Goal: Find contact information: Find contact information

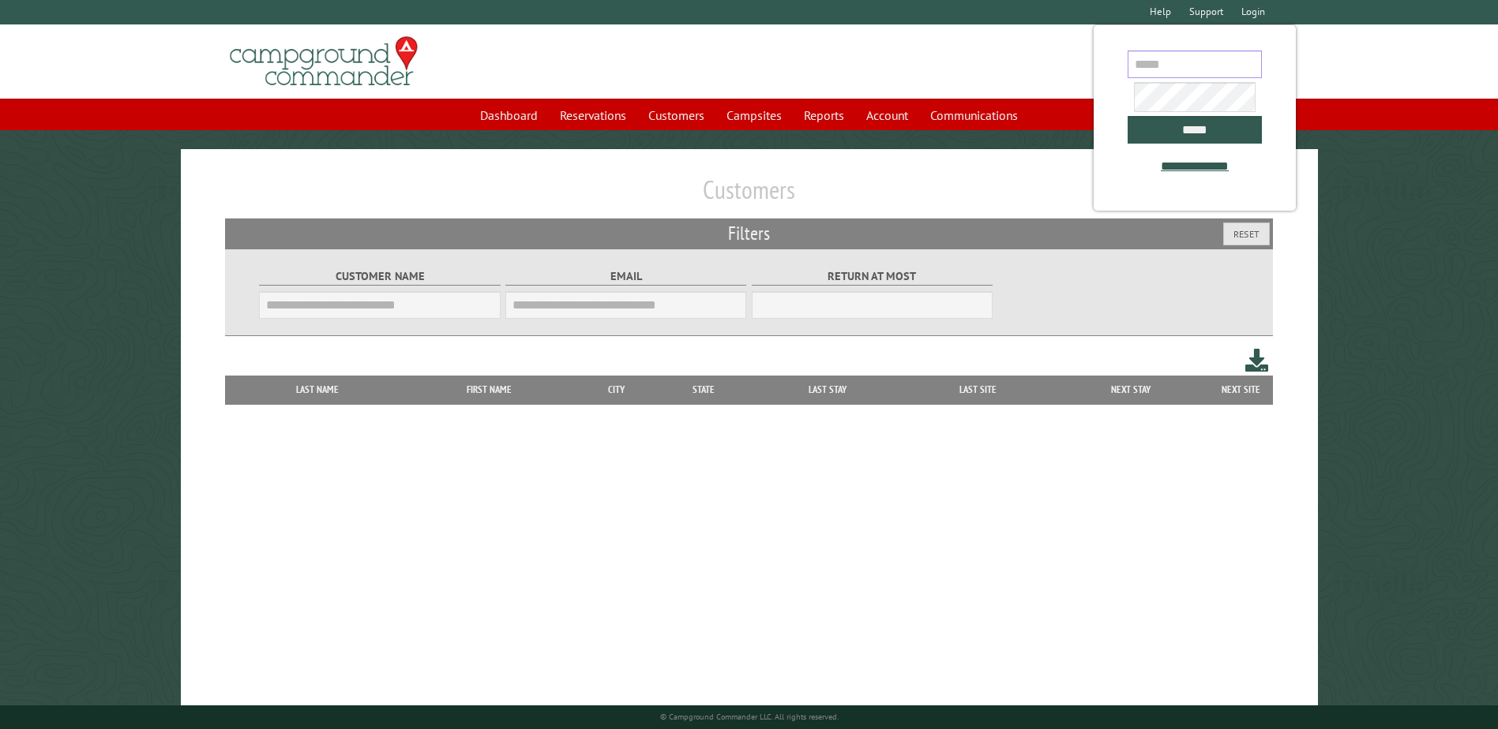
click at [1147, 69] on input "email" at bounding box center [1194, 65] width 134 height 28
type input "**********"
click at [1127, 116] on input "*****" at bounding box center [1194, 130] width 134 height 28
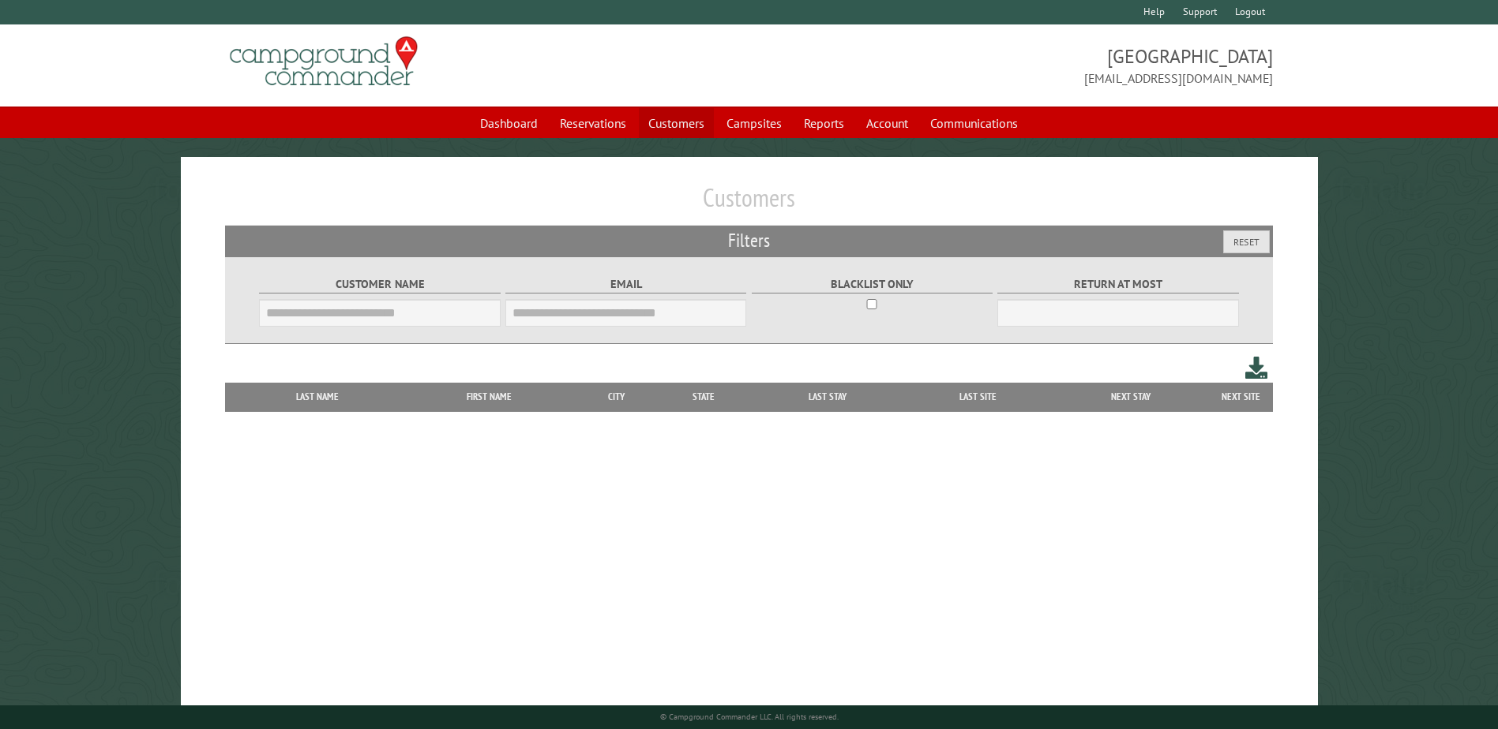
click at [663, 116] on link "Customers" at bounding box center [676, 123] width 75 height 30
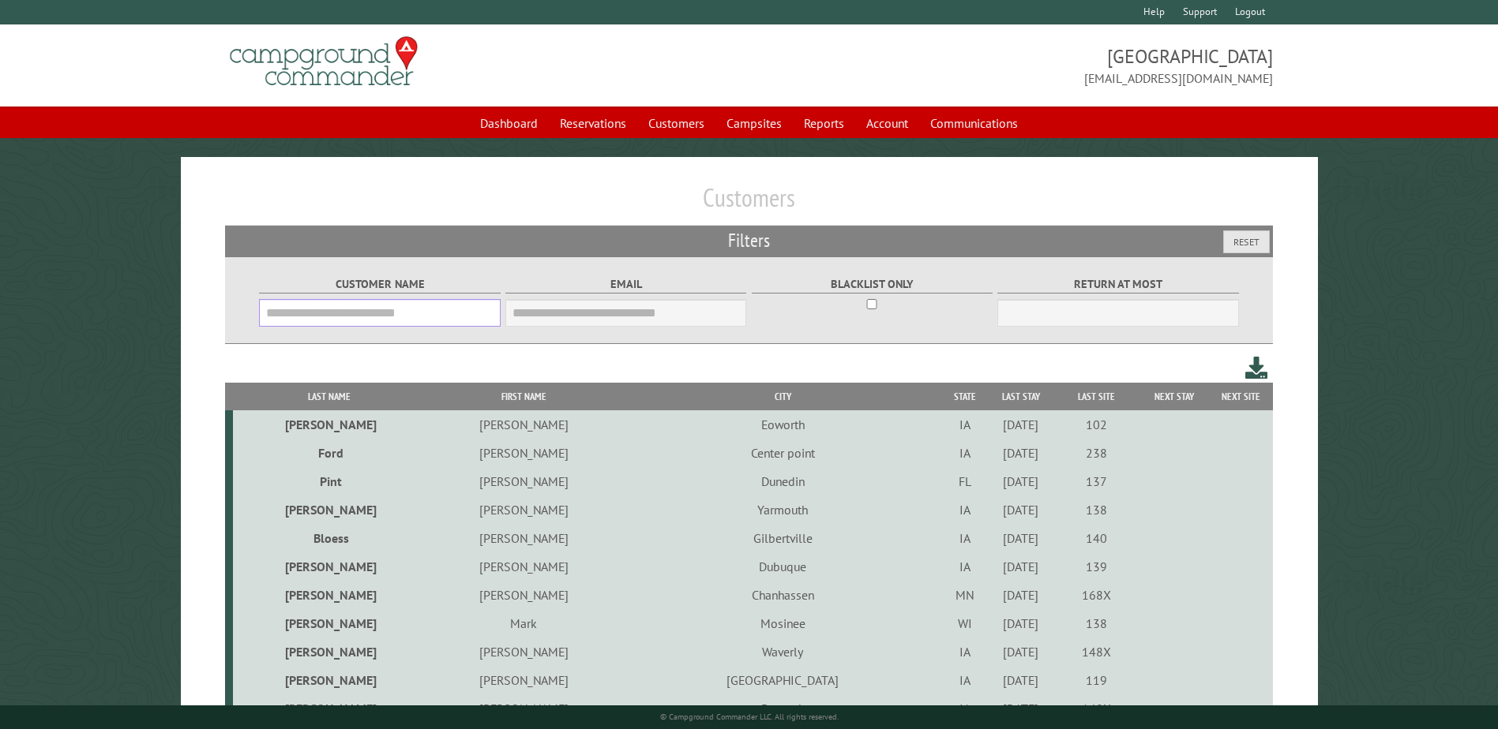
click at [449, 309] on input "Customer Name" at bounding box center [379, 313] width 241 height 28
drag, startPoint x: 1405, startPoint y: 430, endPoint x: 1429, endPoint y: 435, distance: 24.2
click at [587, 128] on link "Reservations" at bounding box center [592, 123] width 85 height 30
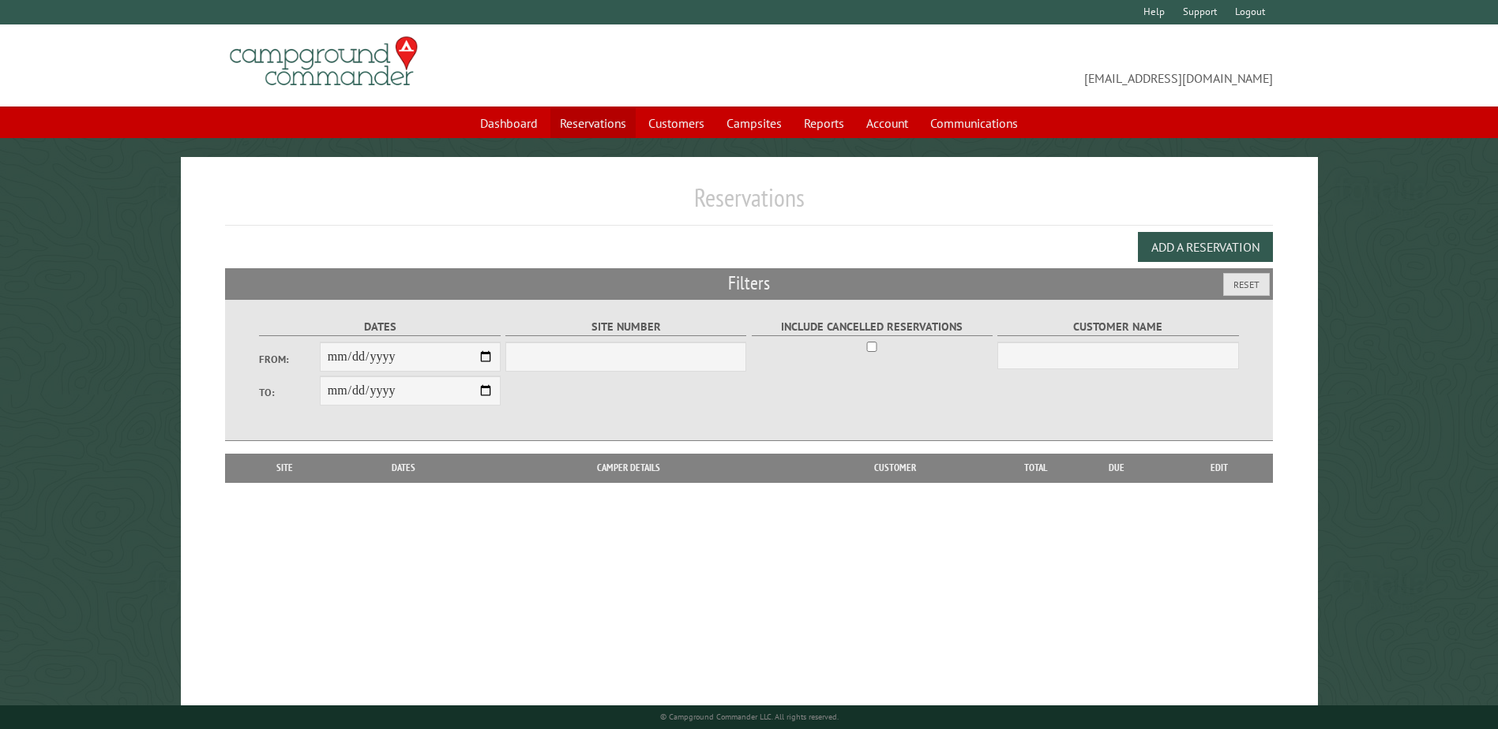
select select "***"
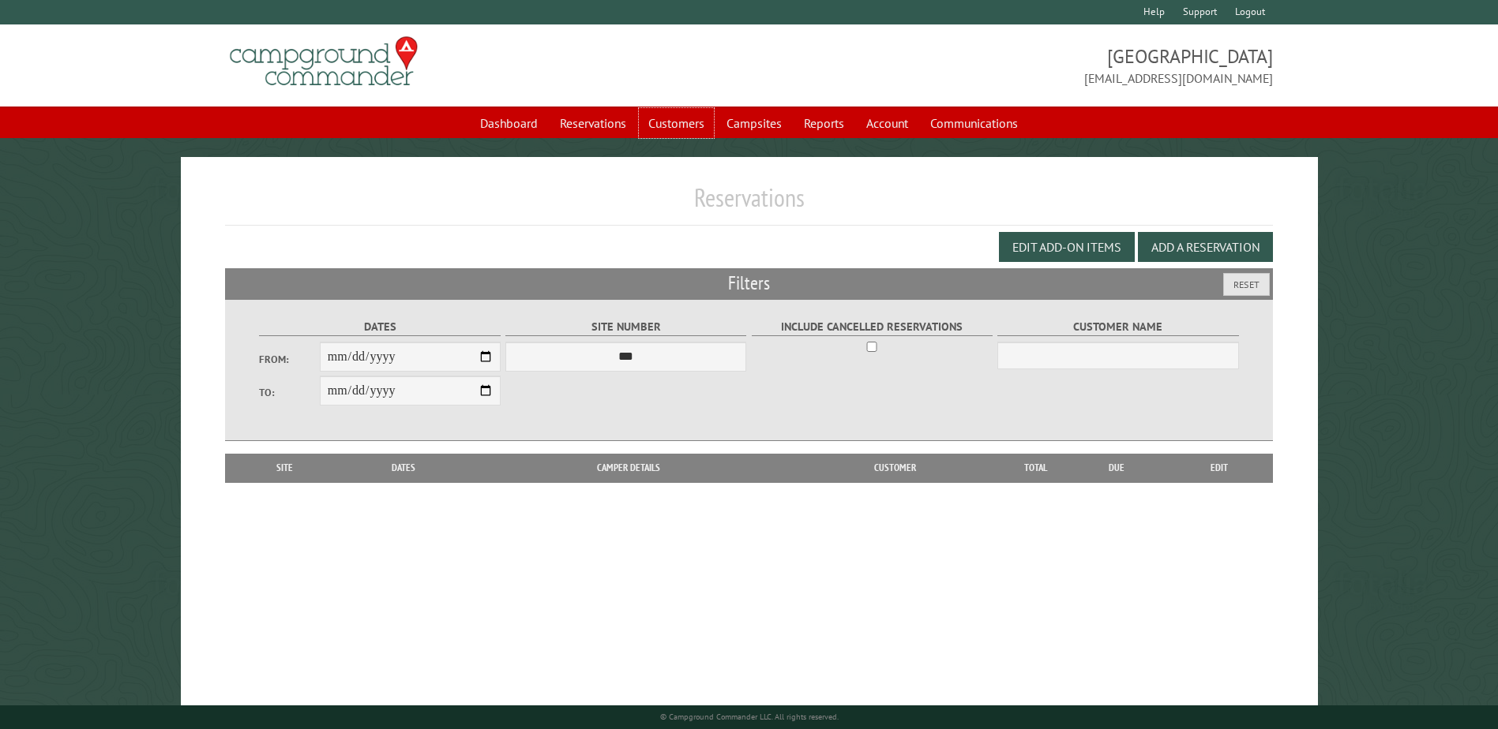
drag, startPoint x: 659, startPoint y: 128, endPoint x: 640, endPoint y: 141, distance: 23.2
click at [659, 127] on link "Customers" at bounding box center [676, 123] width 75 height 30
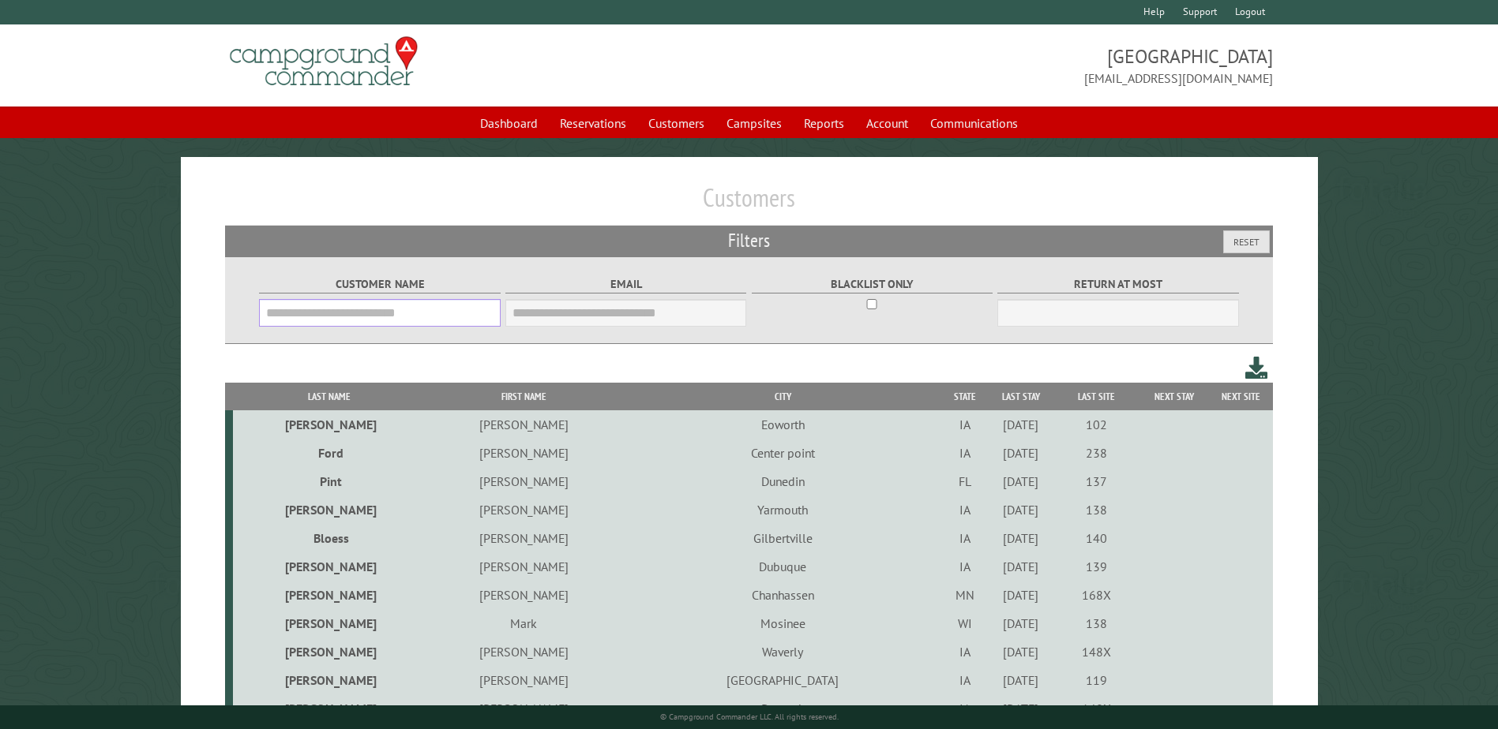
click at [443, 309] on input "Customer Name" at bounding box center [379, 313] width 241 height 28
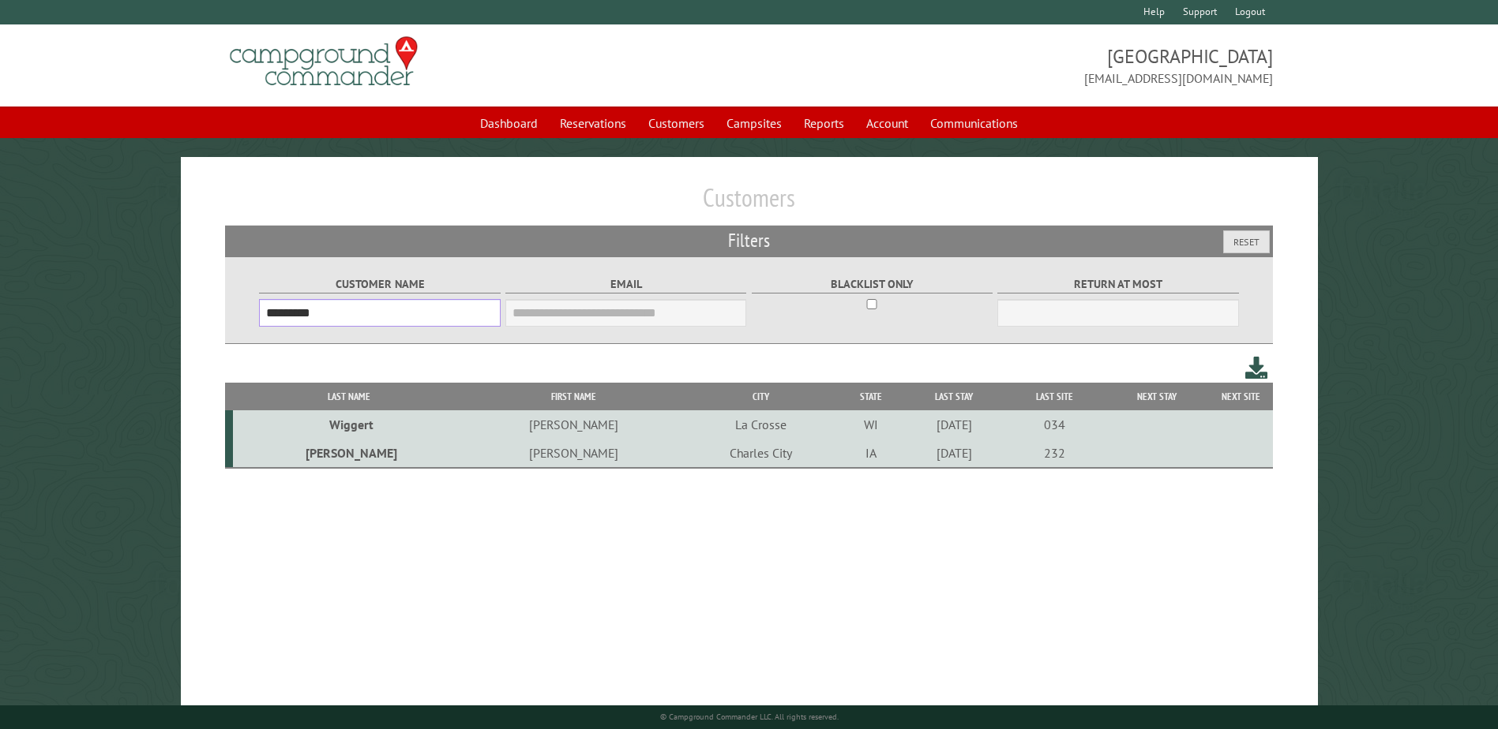
type input "*********"
click at [465, 460] on td "[PERSON_NAME]" at bounding box center [574, 453] width 218 height 29
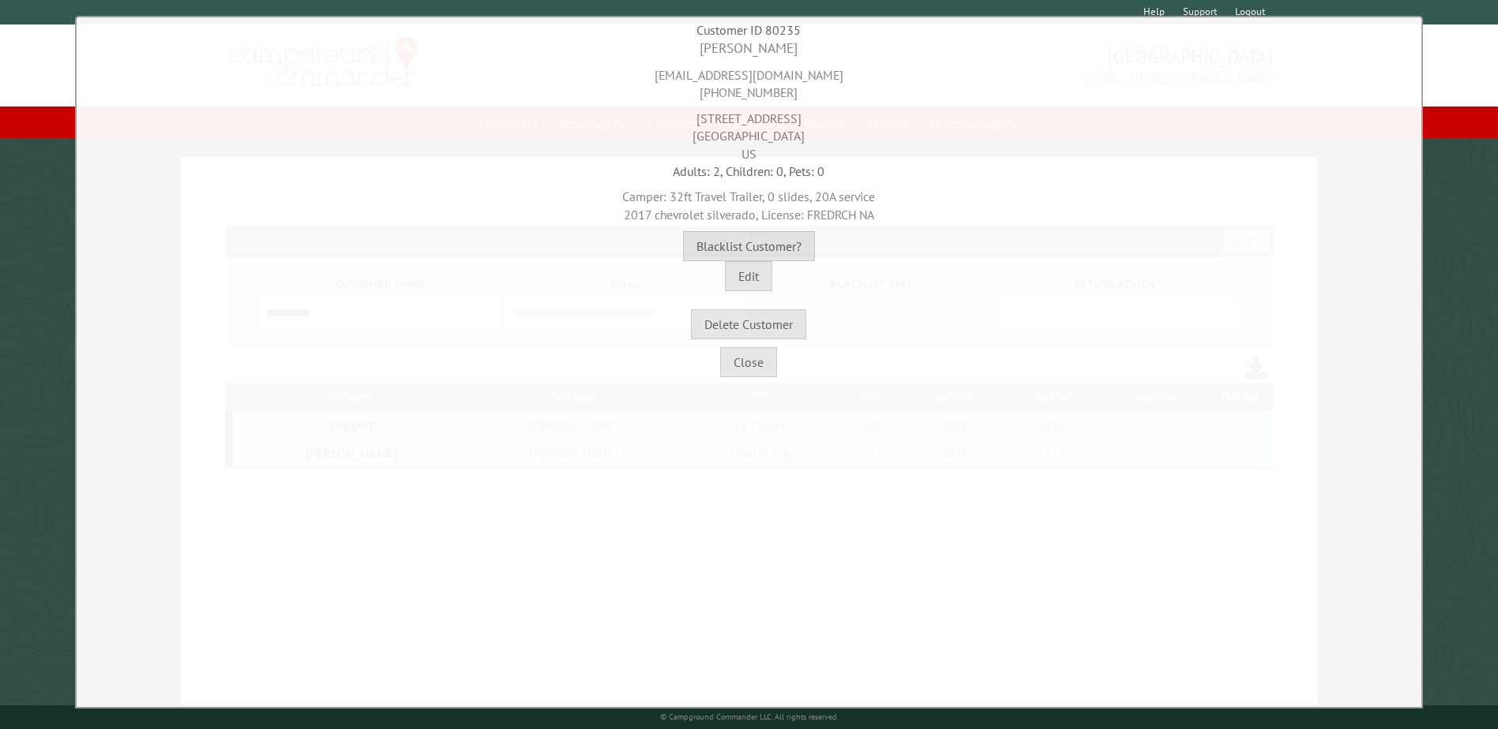
click at [725, 68] on div "[EMAIL_ADDRESS][DOMAIN_NAME] [PHONE_NUMBER]" at bounding box center [749, 79] width 1337 height 43
copy div "[EMAIL_ADDRESS][DOMAIN_NAME]"
click at [724, 88] on div "[EMAIL_ADDRESS][DOMAIN_NAME] [PHONE_NUMBER]" at bounding box center [749, 79] width 1337 height 43
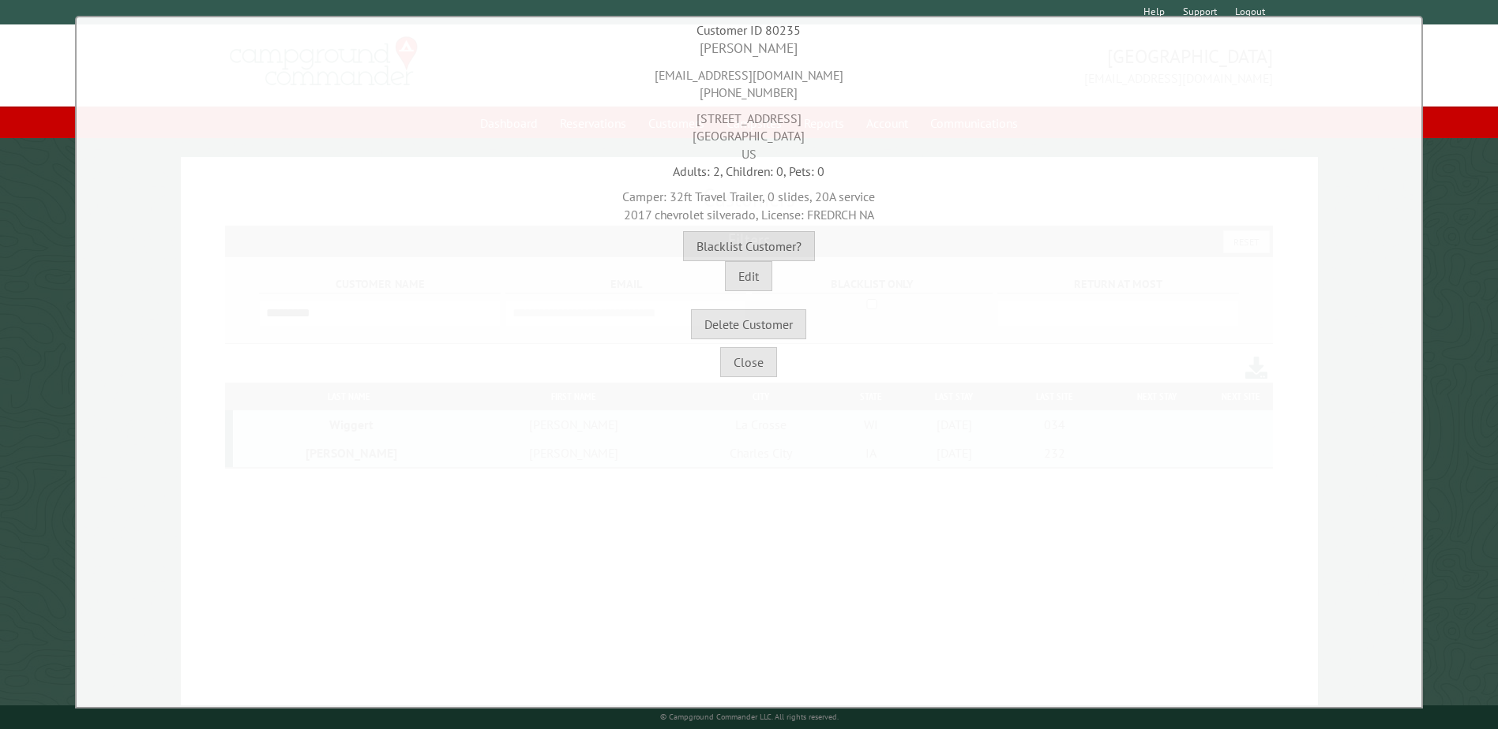
click at [724, 88] on div "[EMAIL_ADDRESS][DOMAIN_NAME] [PHONE_NUMBER]" at bounding box center [749, 79] width 1337 height 43
copy div "[PHONE_NUMBER]"
click at [740, 118] on div "[STREET_ADDRESS]" at bounding box center [749, 132] width 1337 height 61
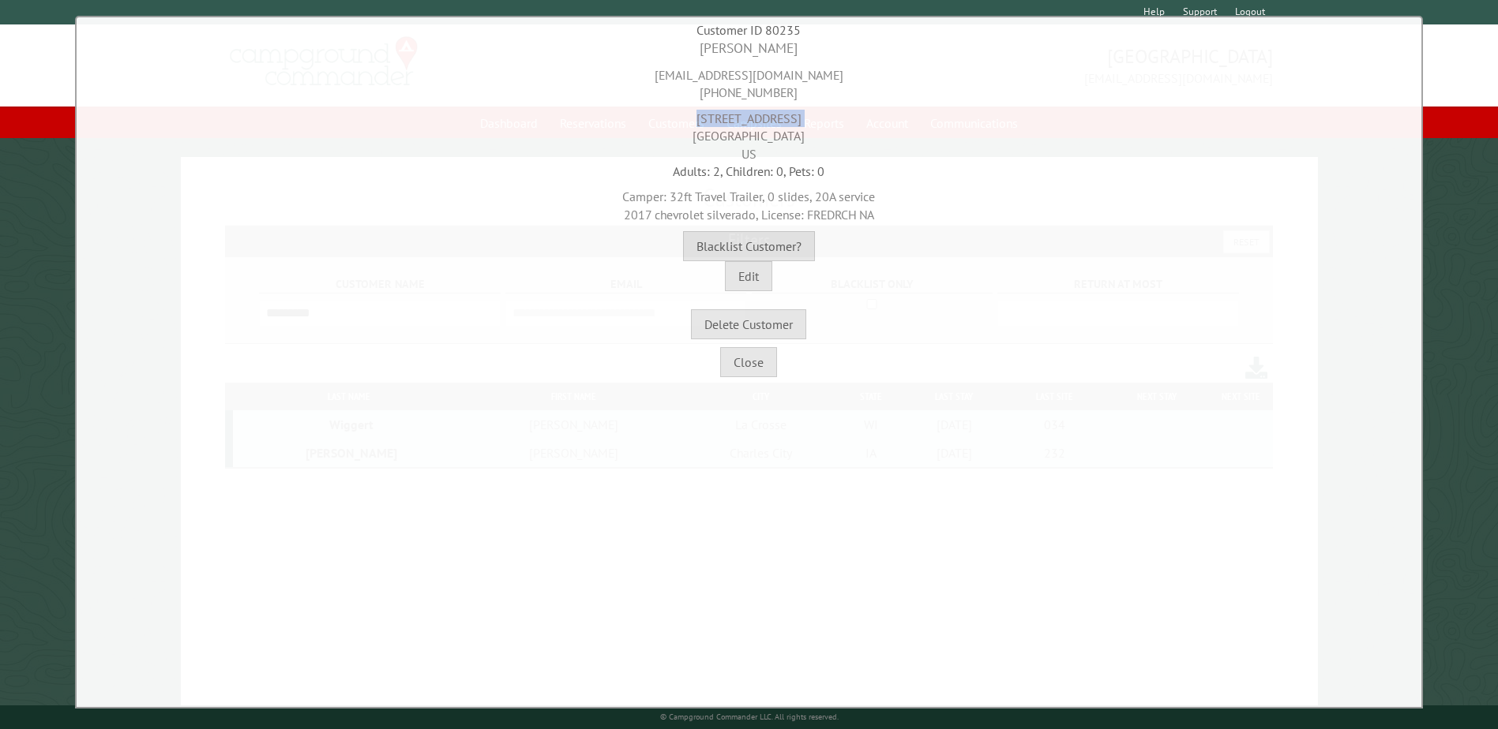
click at [740, 118] on div "[STREET_ADDRESS]" at bounding box center [749, 132] width 1337 height 61
copy div "[STREET_ADDRESS]"
drag, startPoint x: 819, startPoint y: 133, endPoint x: 772, endPoint y: 136, distance: 46.6
click at [772, 136] on div "[STREET_ADDRESS]" at bounding box center [749, 132] width 1337 height 61
copy div "50616"
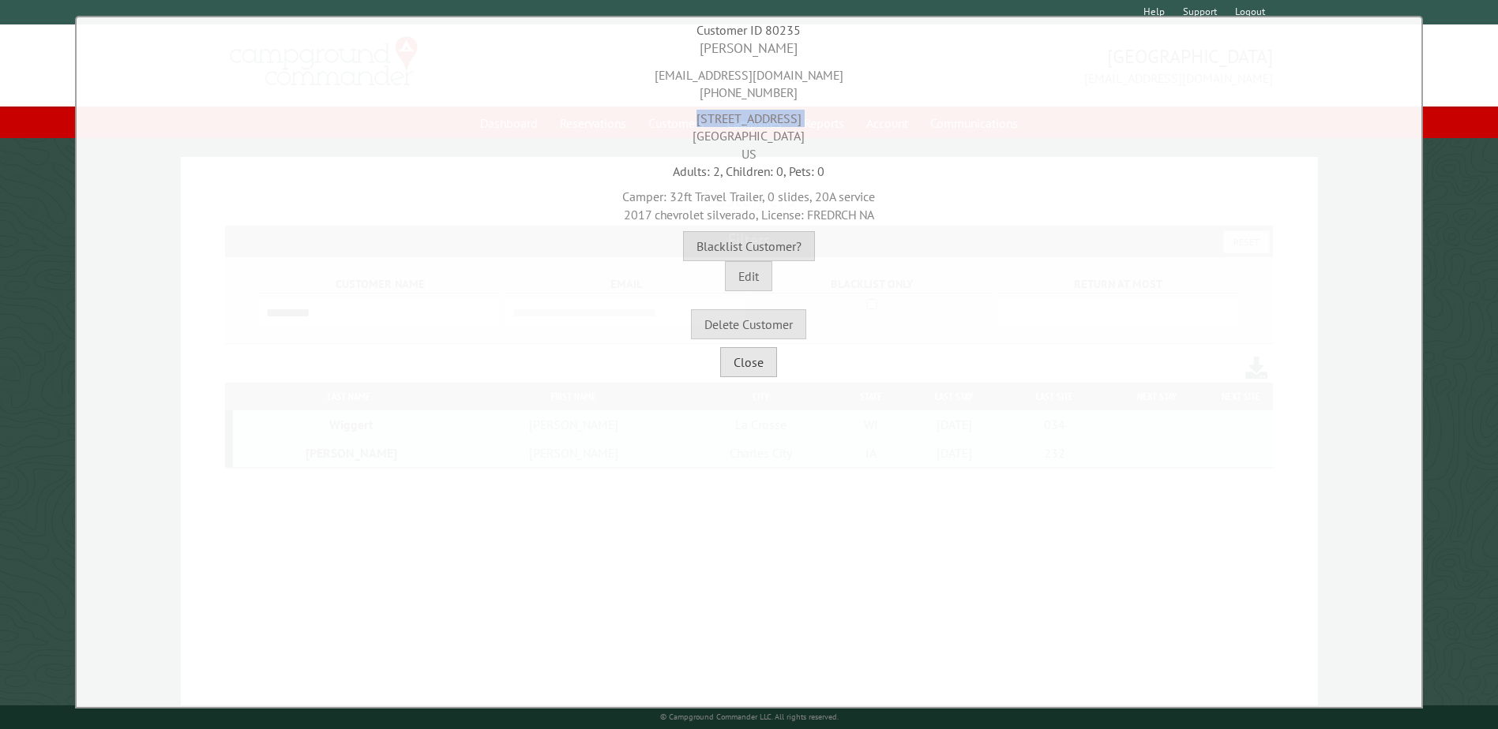
click at [765, 369] on button "Close" at bounding box center [748, 362] width 57 height 30
